Goal: Task Accomplishment & Management: Complete application form

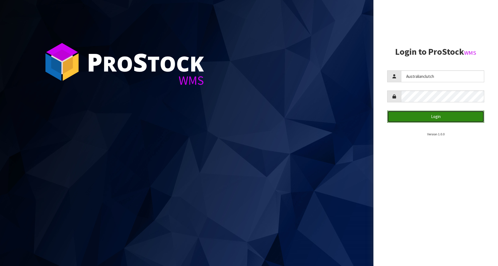
click at [436, 118] on button "Login" at bounding box center [435, 117] width 97 height 12
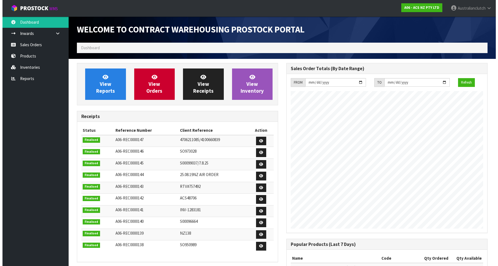
scroll to position [306, 209]
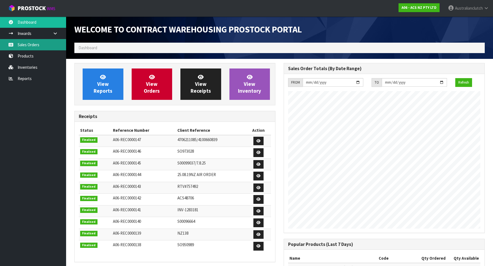
click at [41, 41] on link "Sales Orders" at bounding box center [33, 44] width 66 height 11
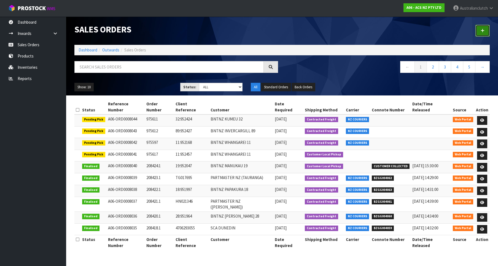
click at [482, 37] on link at bounding box center [482, 31] width 14 height 12
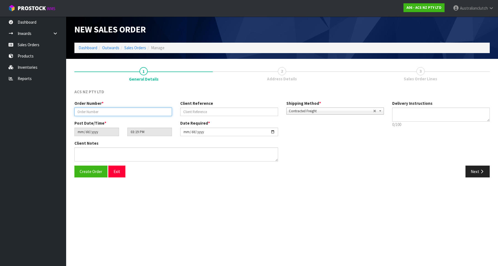
click at [143, 115] on input "text" at bounding box center [123, 112] width 98 height 9
paste input "975672"
type input "975672"
click at [245, 108] on div "Client Reference" at bounding box center [229, 109] width 106 height 16
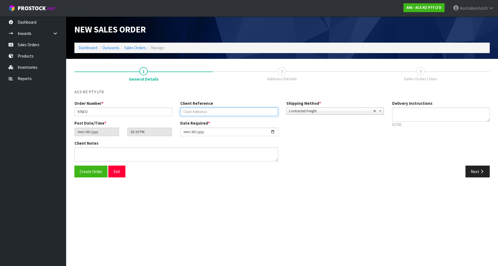
click at [257, 111] on input "text" at bounding box center [229, 112] width 98 height 9
paste input "4706295630"
type input "4706295630"
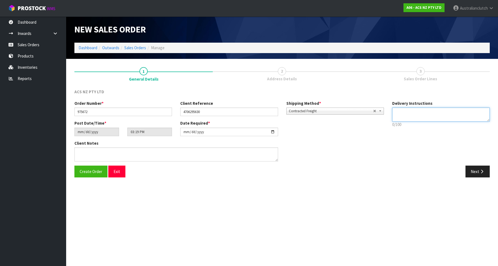
click at [416, 118] on textarea at bounding box center [441, 115] width 98 height 14
type textarea "PLEASE SEND VIA NZC"
click at [481, 166] on button "Next" at bounding box center [477, 172] width 24 height 12
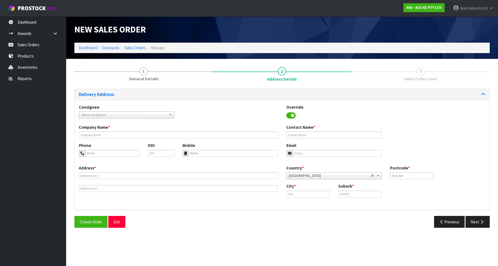
click at [138, 117] on span "Select an Option" at bounding box center [123, 115] width 85 height 7
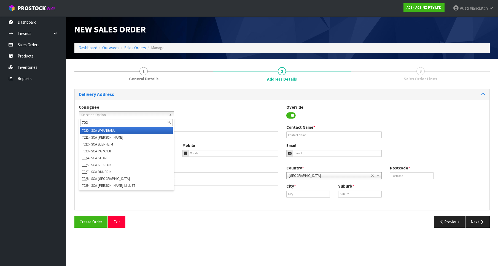
type input "7028"
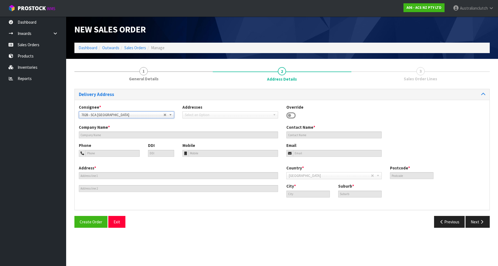
type input "SCA [GEOGRAPHIC_DATA]"
type input "06 3541743"
type input "[EMAIL_ADDRESS][DOMAIN_NAME]"
type input "[STREET_ADDRESS]"
type input "4410"
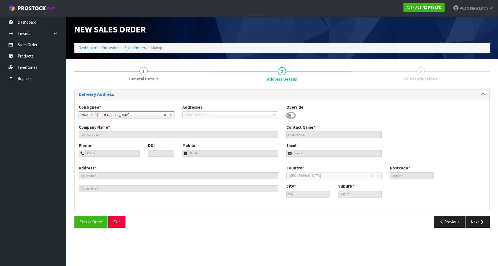
type input "[GEOGRAPHIC_DATA]"
click at [470, 217] on button "Next" at bounding box center [477, 222] width 24 height 12
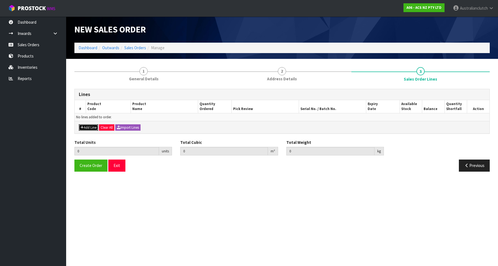
drag, startPoint x: 89, startPoint y: 127, endPoint x: 93, endPoint y: 125, distance: 4.6
click at [90, 127] on button "Add Line" at bounding box center [88, 128] width 19 height 7
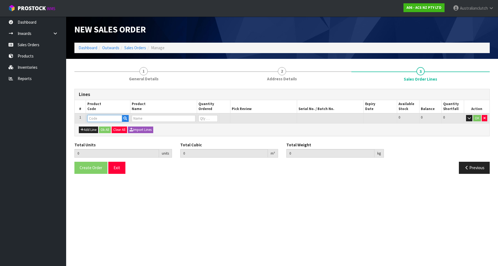
click at [103, 121] on input "text" at bounding box center [104, 118] width 35 height 7
paste input "KTY26003-1A"
type input "KTY26003-1A"
type input "0"
click at [213, 119] on input "0" at bounding box center [207, 118] width 19 height 7
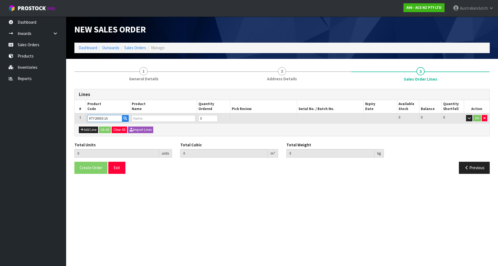
type input "0.000000"
type input "0.000"
type input "KIT HD TOYOTA HILUX 3.0L"
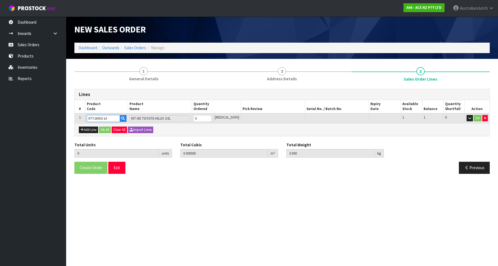
click at [212, 119] on input "0" at bounding box center [202, 118] width 18 height 7
type input "1"
type input "0.01443"
type input "12.01"
type input "1"
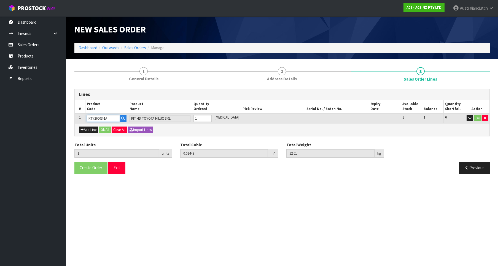
click at [211, 117] on input "1" at bounding box center [202, 118] width 18 height 7
type input "KTY26003-1A"
click at [477, 121] on button "OK" at bounding box center [478, 118] width 8 height 7
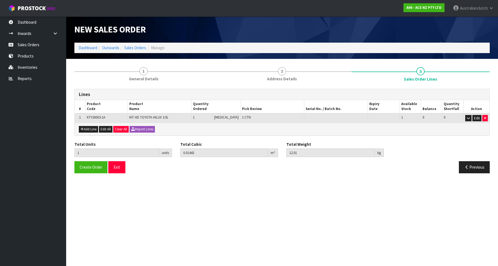
click at [107, 167] on div "Create Order Exit" at bounding box center [176, 167] width 212 height 12
click at [103, 166] on button "Create Order" at bounding box center [90, 167] width 33 height 12
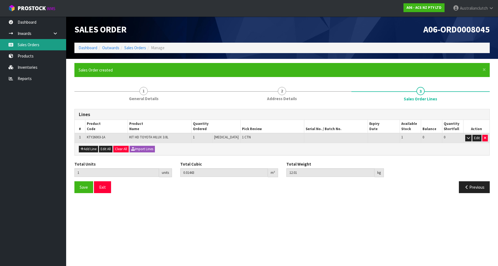
click at [47, 41] on link "Sales Orders" at bounding box center [33, 44] width 66 height 11
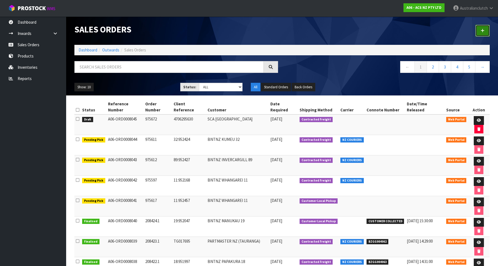
click at [480, 32] on link at bounding box center [482, 31] width 14 height 12
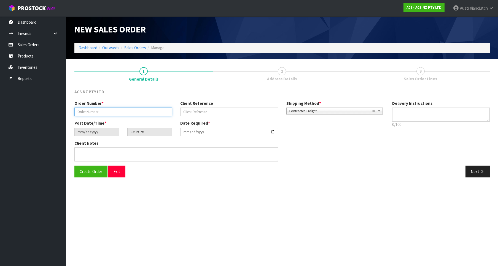
click at [161, 111] on input "text" at bounding box center [123, 112] width 98 height 9
paste input "975674"
type input "975674"
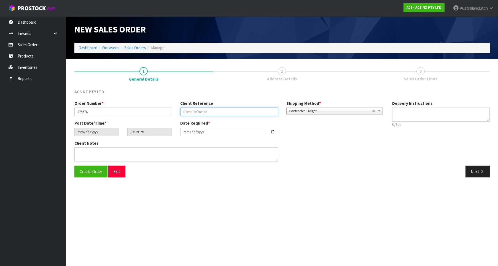
click at [230, 109] on input "text" at bounding box center [229, 112] width 98 height 9
paste input "4706297770"
type input "4706297770"
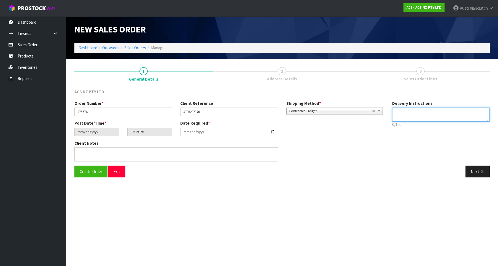
click at [456, 112] on textarea at bounding box center [441, 115] width 98 height 14
type textarea "PLEASE SEND VIA NZC"
click at [484, 172] on icon "button" at bounding box center [481, 172] width 5 height 4
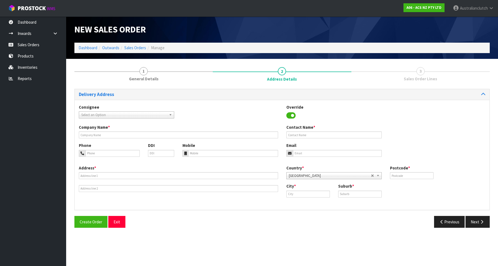
click at [132, 117] on span "Select an Option" at bounding box center [123, 115] width 85 height 7
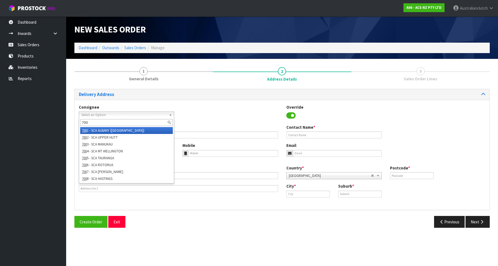
type input "7004"
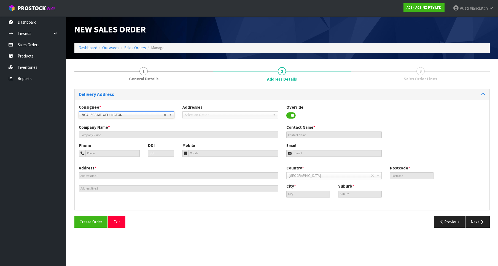
type input "SCA MT WELLINGTON"
type input "09 5746435"
type input "[EMAIL_ADDRESS][DOMAIN_NAME]"
type input "43 MT [GEOGRAPHIC_DATA]"
type input "1060"
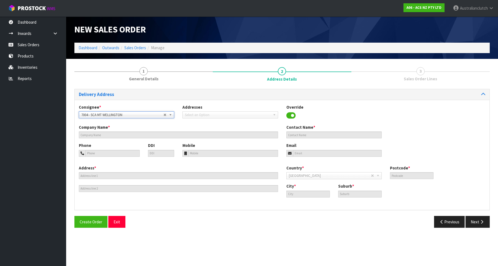
type input "[GEOGRAPHIC_DATA]"
click at [473, 219] on button "Next" at bounding box center [477, 222] width 24 height 12
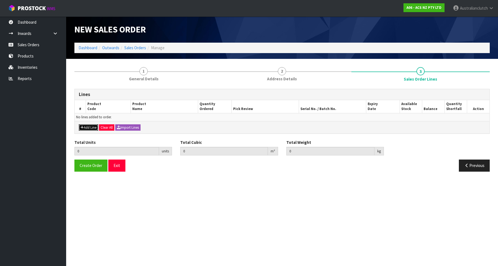
click at [88, 130] on button "Add Line" at bounding box center [88, 128] width 19 height 7
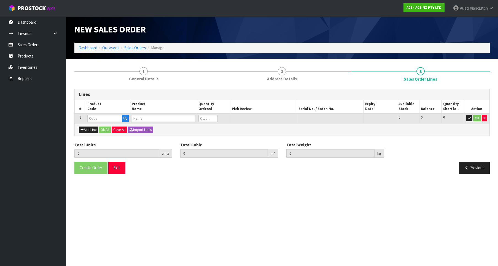
click at [101, 122] on input "text" at bounding box center [104, 118] width 35 height 7
type input "MCNI016"
type input "0.000000"
type input "0.000"
type input "CLUTCH M/CYL NISSAN 15.87MM (5/8")"
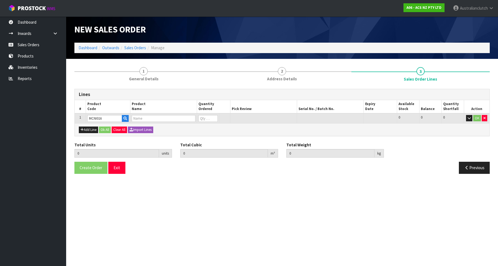
type input "0"
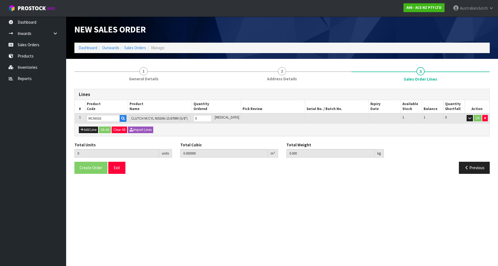
type input "MCNI016"
click at [212, 116] on input "0" at bounding box center [202, 118] width 18 height 7
type input "1"
type input "0.002981"
type input "0.55"
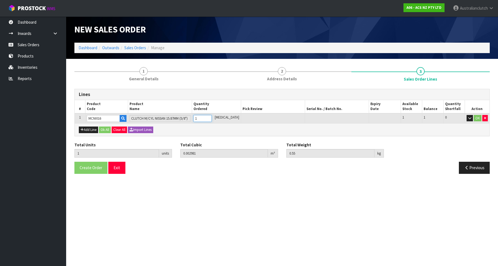
type input "1"
click at [212, 117] on input "1" at bounding box center [202, 118] width 18 height 7
drag, startPoint x: 476, startPoint y: 121, endPoint x: 407, endPoint y: 137, distance: 70.9
click at [476, 121] on button "OK" at bounding box center [478, 118] width 8 height 7
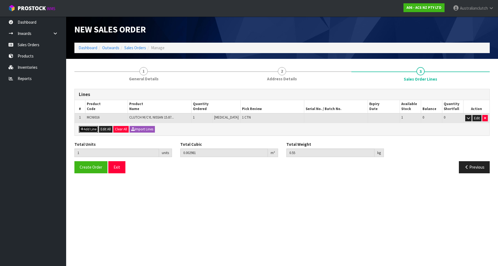
click at [93, 129] on button "Add Line" at bounding box center [88, 129] width 19 height 7
type input "0"
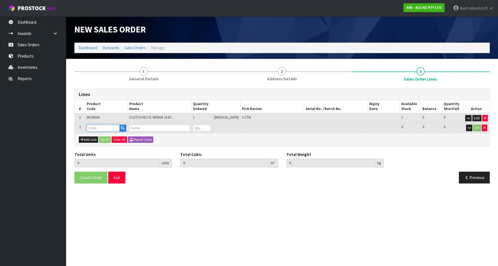
click at [108, 129] on input "text" at bounding box center [103, 128] width 33 height 7
paste input "SCNI014"
type input "SCNI014"
type input "1"
type input "0.002981"
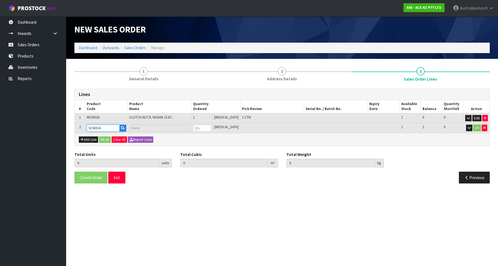
type input "0.55"
type input "CLUTCH S/CYL NISSAN 19.05MM (3/4")"
type input "0"
type input "2"
type input "0.003768"
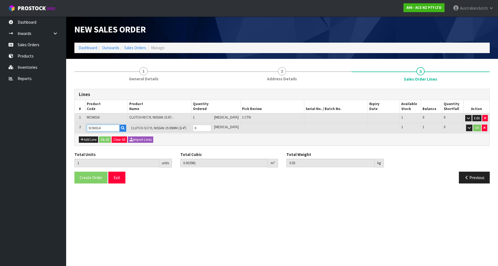
type input "0.8"
type input "1"
click at [211, 128] on input "1" at bounding box center [202, 128] width 18 height 7
type input "SCNI014"
click at [477, 130] on button "OK" at bounding box center [477, 128] width 8 height 7
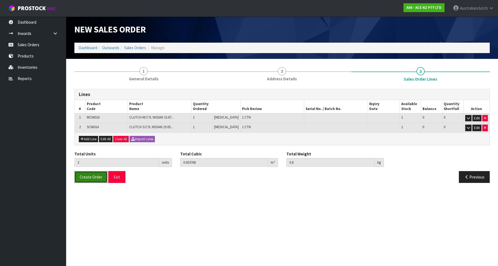
click at [83, 175] on span "Create Order" at bounding box center [91, 177] width 23 height 5
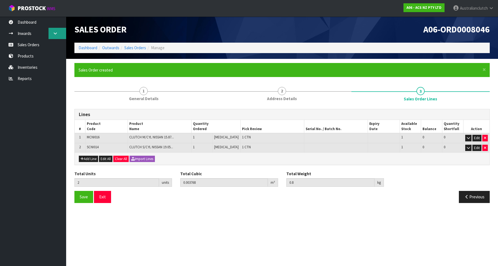
click at [59, 39] on link at bounding box center [57, 33] width 18 height 11
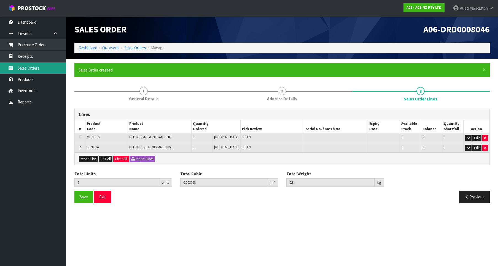
click at [34, 71] on link "Sales Orders" at bounding box center [33, 68] width 66 height 11
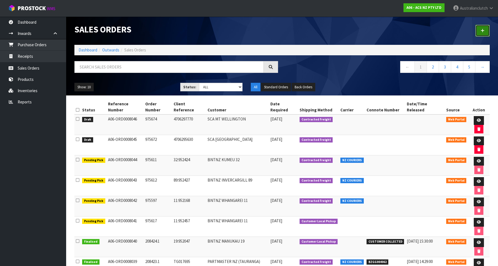
click at [481, 33] on icon at bounding box center [483, 31] width 4 height 4
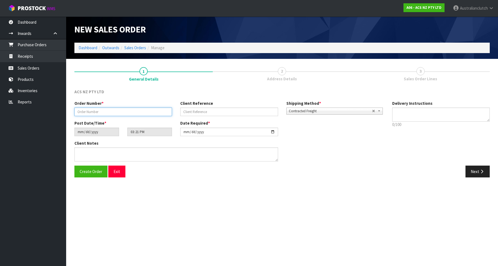
click at [128, 114] on input "text" at bounding box center [123, 112] width 98 height 9
paste input "975682"
type input "975682"
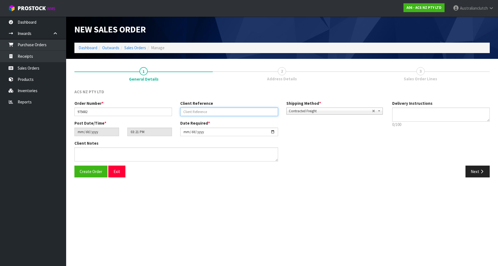
click at [241, 109] on input "text" at bounding box center [229, 112] width 98 height 9
paste input "4706298890"
type input "4706298890"
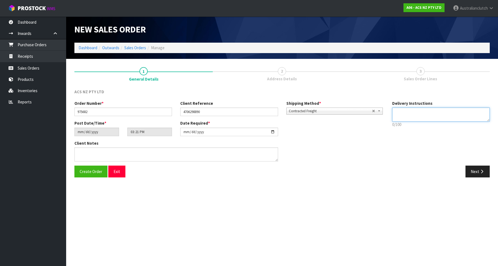
click at [431, 110] on textarea at bounding box center [441, 115] width 98 height 14
type textarea "PLEASE SEND VIA NZC"
click at [478, 175] on button "Next" at bounding box center [477, 172] width 24 height 12
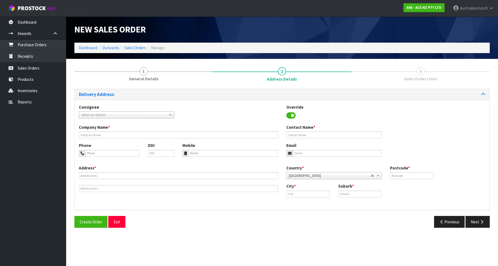
click at [161, 110] on div "Consignee 000001.BAY MECHANICS - BAY MECHANICS 000001A - BRAKE & TRANSMISSION N…" at bounding box center [127, 111] width 104 height 14
click at [166, 114] on span "Select an Option" at bounding box center [123, 115] width 85 height 7
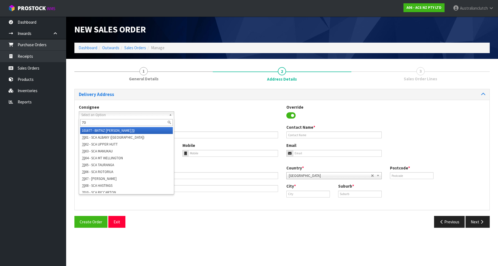
type input "7"
type input "WHAK"
type input "BNTNZ WHAKATANE 39"
type input "[STREET_ADDRESS]"
type input "3120"
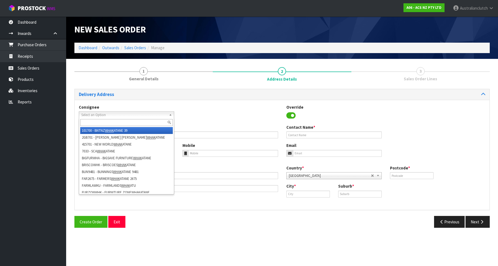
type input "WHAKATANE"
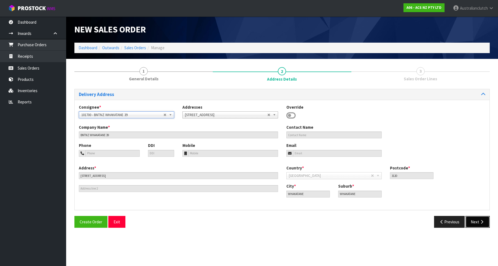
click at [483, 225] on button "Next" at bounding box center [477, 222] width 24 height 12
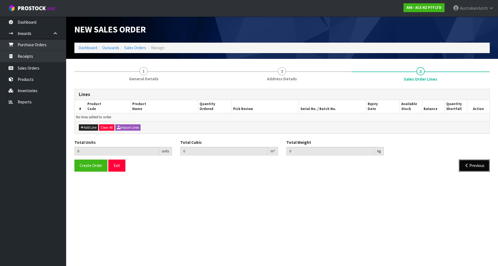
drag, startPoint x: 476, startPoint y: 167, endPoint x: 61, endPoint y: 128, distance: 416.8
click at [475, 167] on button "Previous" at bounding box center [474, 166] width 31 height 12
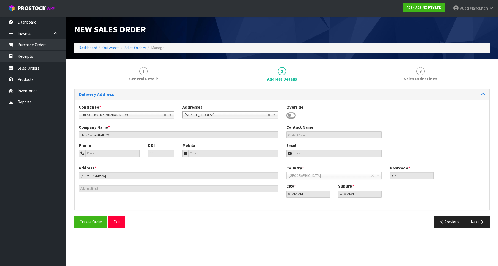
click at [125, 114] on span "101700 - BNTNZ WHAKATANE 39" at bounding box center [122, 115] width 82 height 7
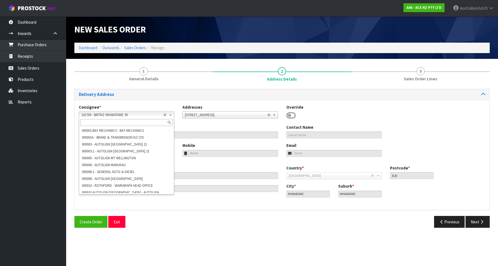
scroll to position [1200, 0]
click at [126, 125] on input "text" at bounding box center [126, 122] width 93 height 7
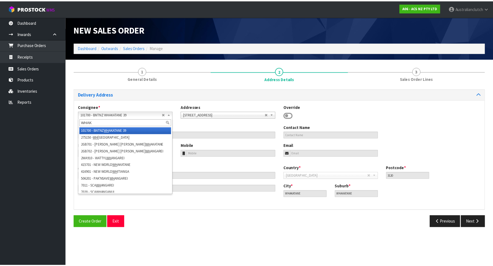
scroll to position [0, 0]
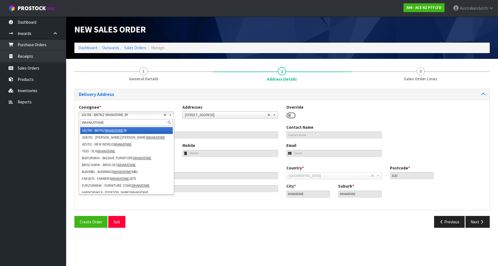
type input "WHAKATANE"
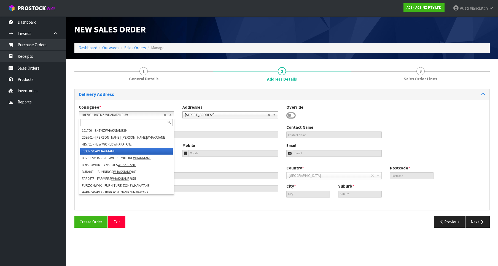
type input "SCA WHAKATANE"
type input "07 308 9072"
type input "[EMAIL_ADDRESS][DOMAIN_NAME]"
type input "[STREET_ADDRESS]"
type input "3120"
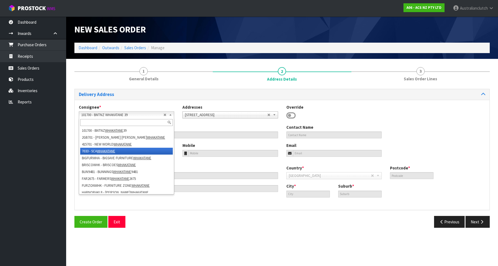
type input "Whakatane"
type input "WHAKATANE"
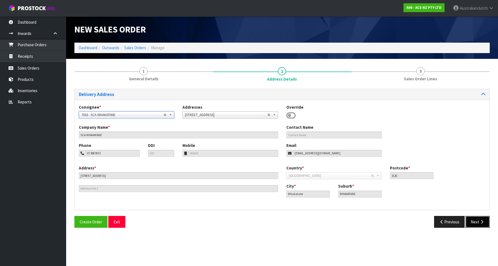
click at [482, 217] on button "Next" at bounding box center [477, 222] width 24 height 12
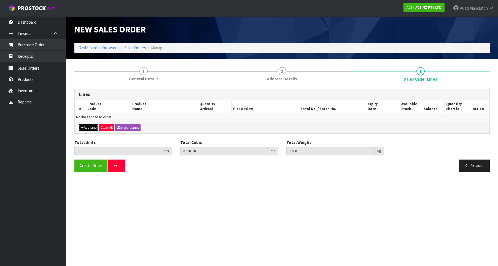
click at [96, 125] on button "Add Line" at bounding box center [88, 128] width 19 height 7
type input "0"
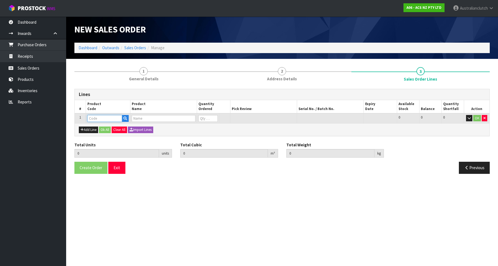
click at [106, 120] on input "text" at bounding box center [104, 118] width 35 height 7
paste input "SCGW002"
type input "SCGW002"
type input "0.000000"
type input "0.000"
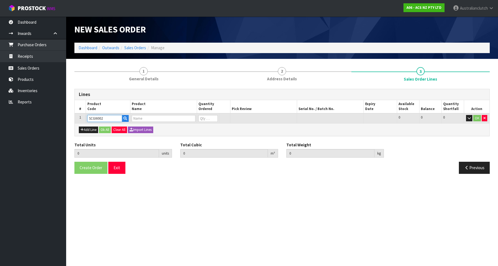
type input "CLUTCH S/CYL GREAT WALL"
type input "0"
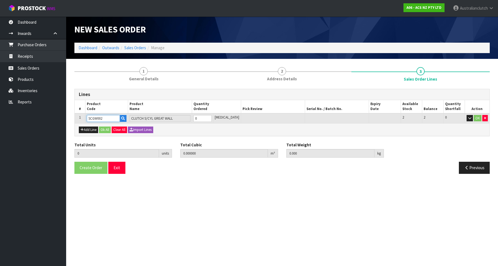
type input "1"
type input "0.002981"
type input "0.555"
type input "1"
click at [212, 118] on input "1" at bounding box center [202, 118] width 18 height 7
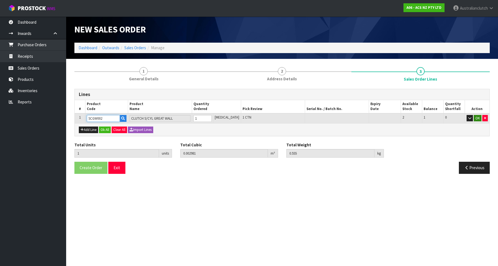
type input "SCGW002"
click at [476, 118] on button "OK" at bounding box center [478, 118] width 8 height 7
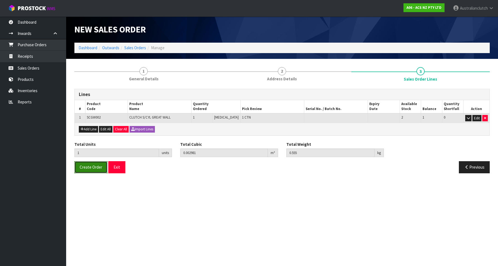
click at [88, 165] on button "Create Order" at bounding box center [90, 167] width 33 height 12
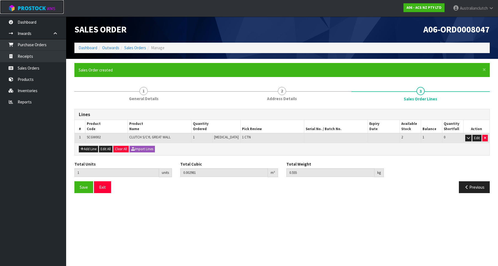
click at [26, 8] on span "ProStock" at bounding box center [32, 8] width 28 height 7
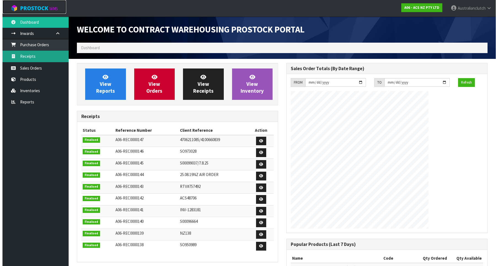
scroll to position [306, 209]
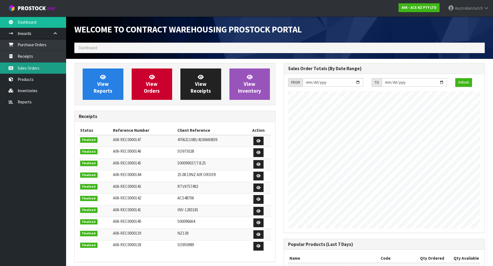
click at [28, 73] on link "Sales Orders" at bounding box center [33, 68] width 66 height 11
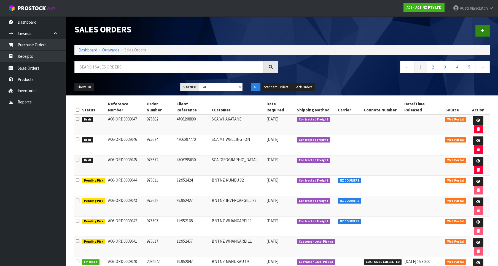
drag, startPoint x: 470, startPoint y: 33, endPoint x: 479, endPoint y: 29, distance: 10.1
click at [475, 31] on div at bounding box center [388, 31] width 212 height 28
click at [479, 29] on link at bounding box center [482, 31] width 14 height 12
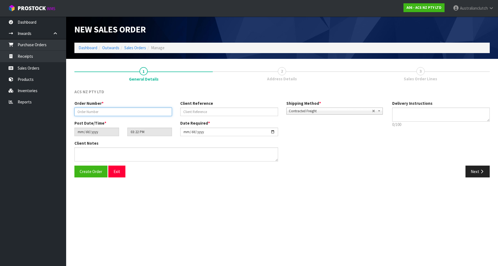
click at [163, 111] on input "text" at bounding box center [123, 112] width 98 height 9
paste input "975683"
type input "975683"
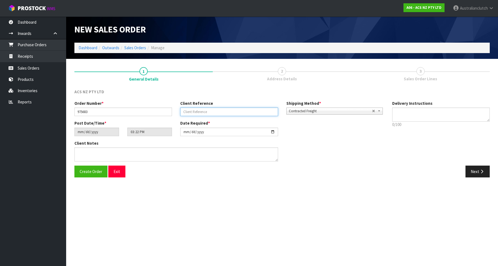
click at [235, 108] on input "text" at bounding box center [229, 112] width 98 height 9
paste input "4706298891"
type input "4706298891"
drag, startPoint x: 444, startPoint y: 103, endPoint x: 441, endPoint y: 108, distance: 5.9
click at [444, 103] on div "Delivery Instructions 0/100 Delivery instructions has exceeded maximum length!" at bounding box center [441, 116] width 106 height 30
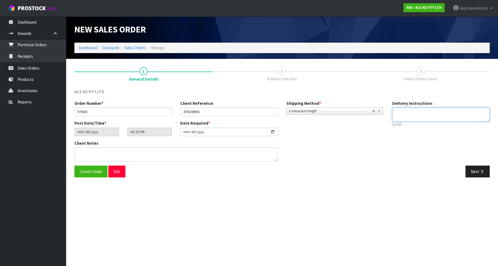
click at [438, 111] on textarea at bounding box center [441, 115] width 98 height 14
type textarea "PLEASE SEND VIA NZC"
click at [482, 165] on div "Order Number * 975683 Client Reference 4706298891 Shipping Method * Pickup Cont…" at bounding box center [282, 133] width 424 height 65
click at [481, 170] on icon "button" at bounding box center [481, 172] width 5 height 4
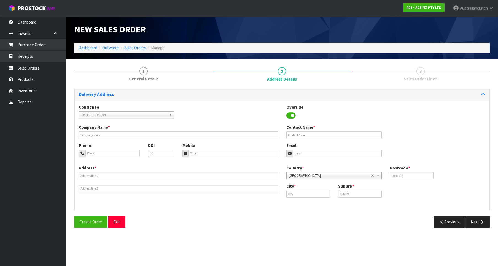
click at [160, 117] on span "Select an Option" at bounding box center [123, 115] width 85 height 7
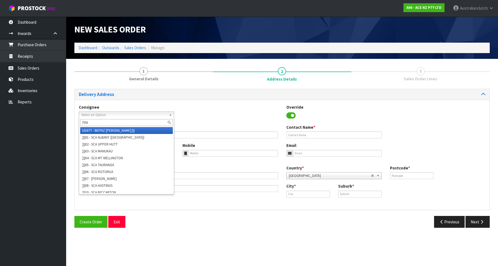
type input "7040"
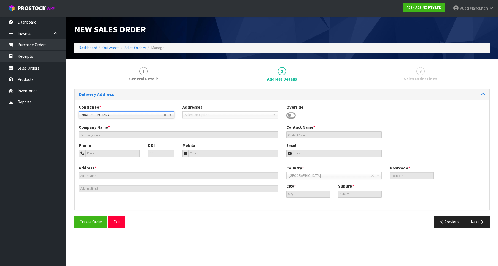
type input "SCA BOTANY"
type input "09 273 8160"
type input "[EMAIL_ADDRESS][DOMAIN_NAME]"
type input "[STREET_ADDRESS]"
type input "2013"
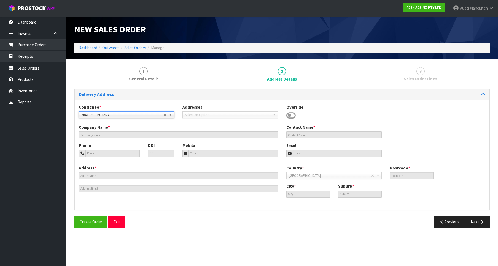
type input "[GEOGRAPHIC_DATA]"
type input "EAST TAMAKI"
drag, startPoint x: 484, startPoint y: 223, endPoint x: 358, endPoint y: 179, distance: 132.6
click at [483, 223] on icon "button" at bounding box center [481, 222] width 5 height 4
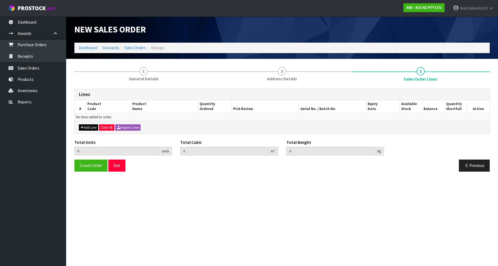
click at [93, 125] on div "Add Line Clear All Import Lines" at bounding box center [282, 127] width 415 height 12
click at [91, 128] on button "Add Line" at bounding box center [88, 128] width 19 height 7
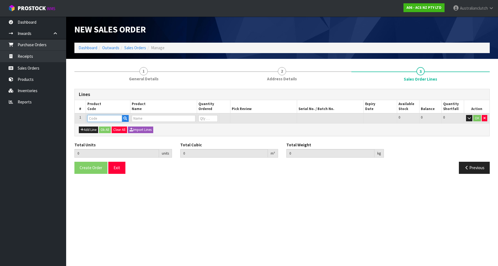
click at [104, 117] on input "text" at bounding box center [104, 118] width 35 height 7
paste input "SCMZ029"
type input "SCMZ029"
type input "0.000000"
type input "0.000"
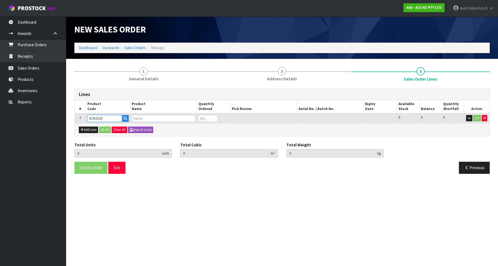
type input "CLUTCH S/CYL MAZDA 23.81MM(15/16)"
type input "0"
type input "1"
type input "0.003456"
type input "0.35"
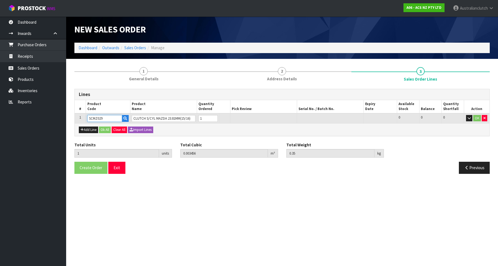
type input "1"
click at [212, 117] on input "1" at bounding box center [207, 118] width 19 height 7
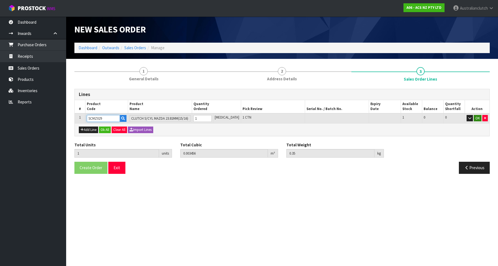
type input "SCMZ029"
click at [475, 118] on button "OK" at bounding box center [478, 118] width 8 height 7
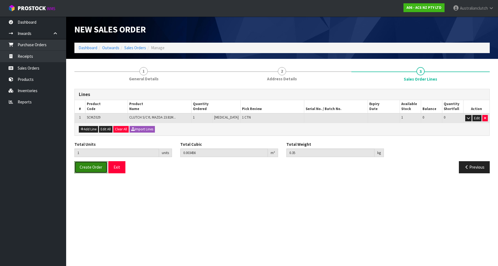
click at [92, 170] on span "Create Order" at bounding box center [91, 167] width 23 height 5
